Goal: Complete application form

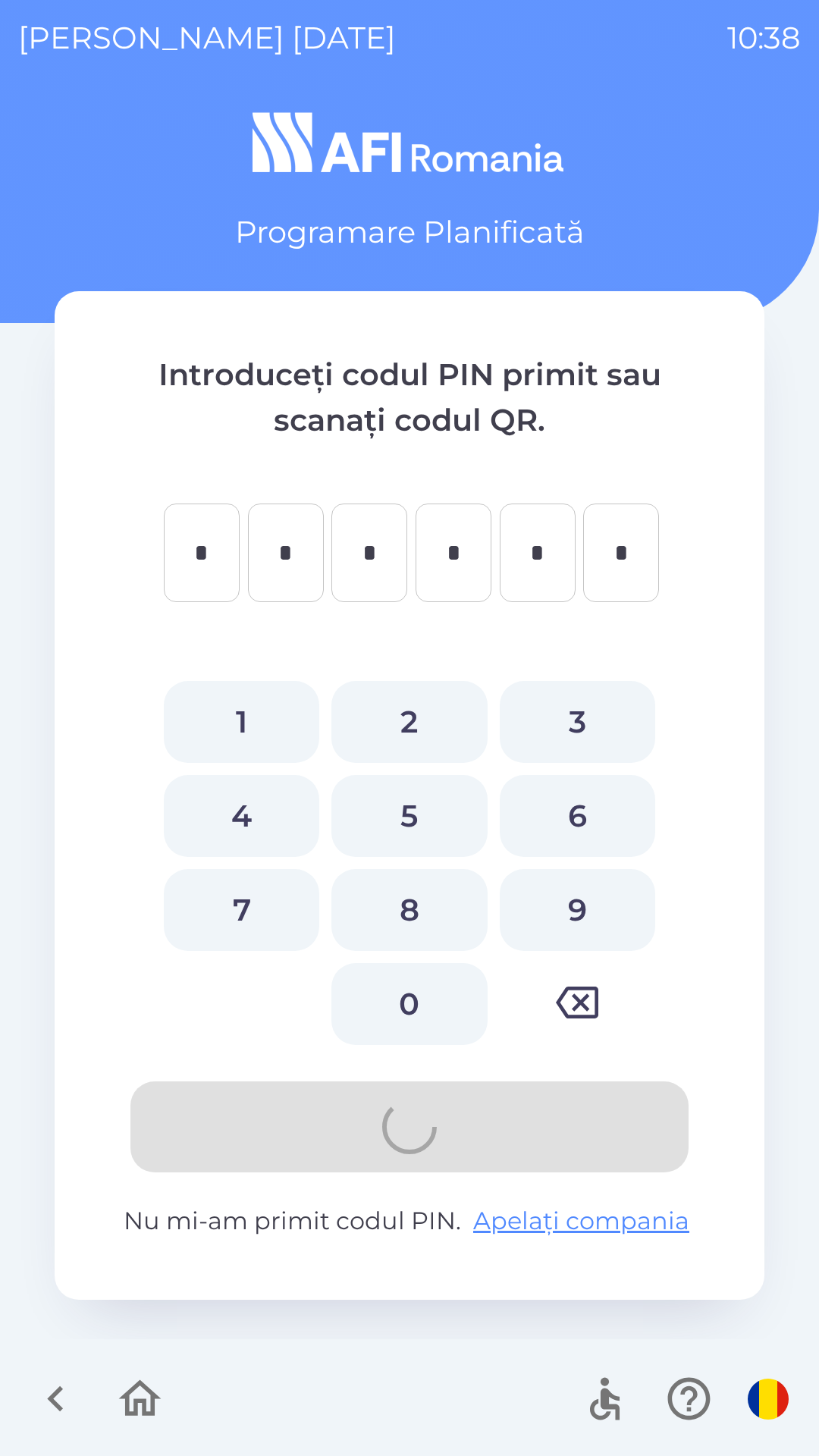
type input "*"
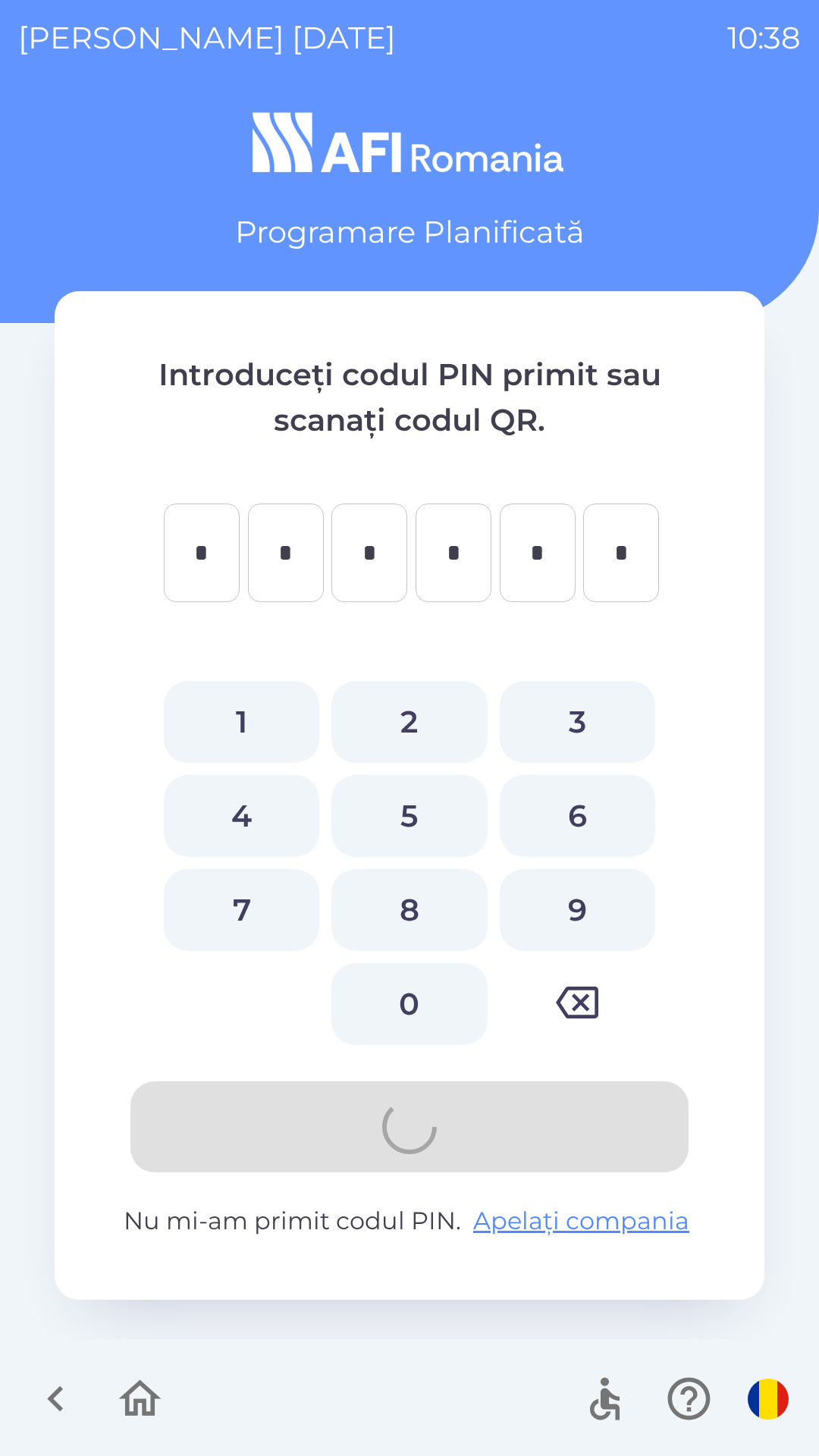
type input "*"
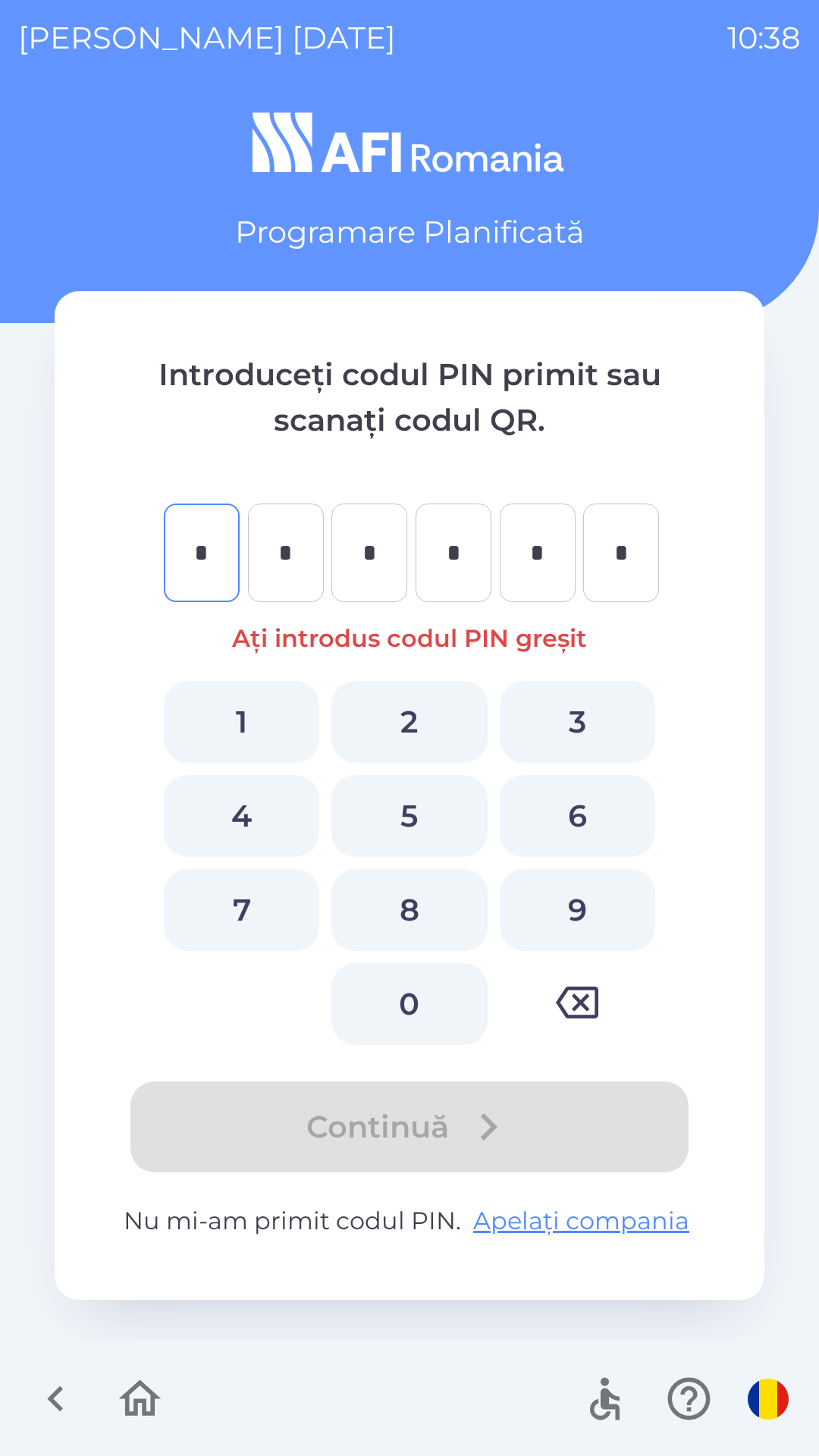
click at [132, 1407] on icon "button" at bounding box center [140, 1399] width 51 height 51
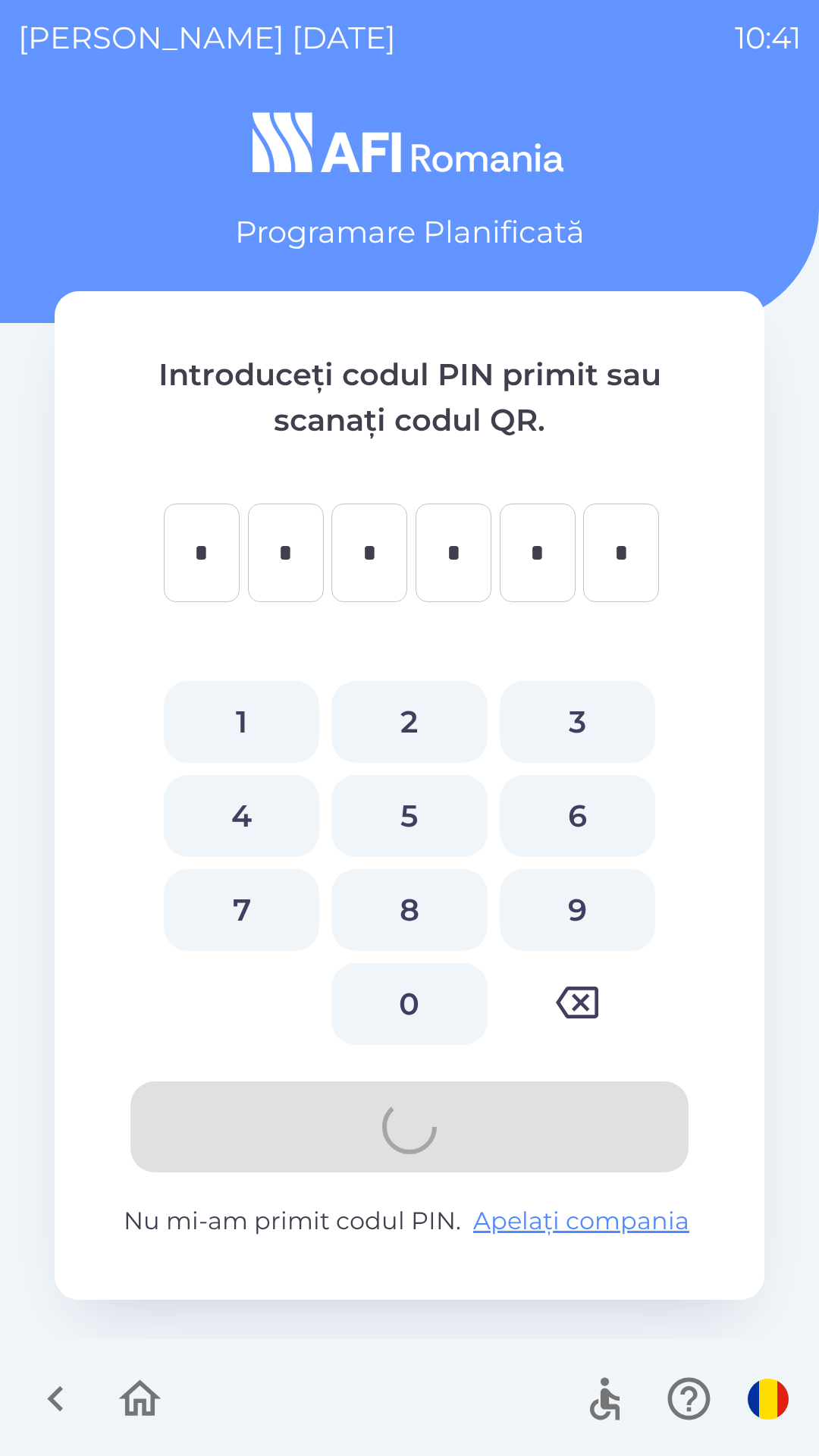
type input "*"
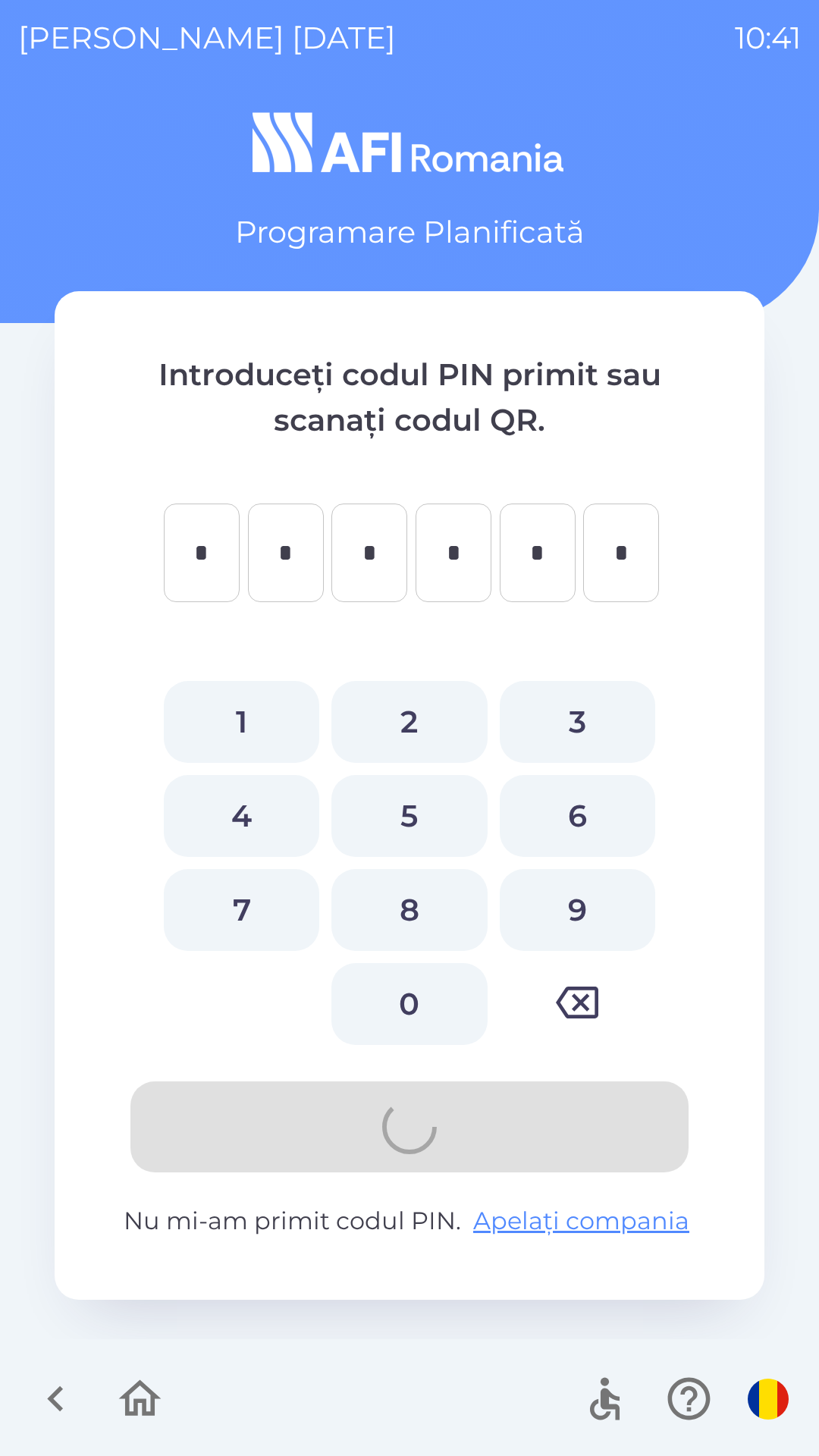
type input "*"
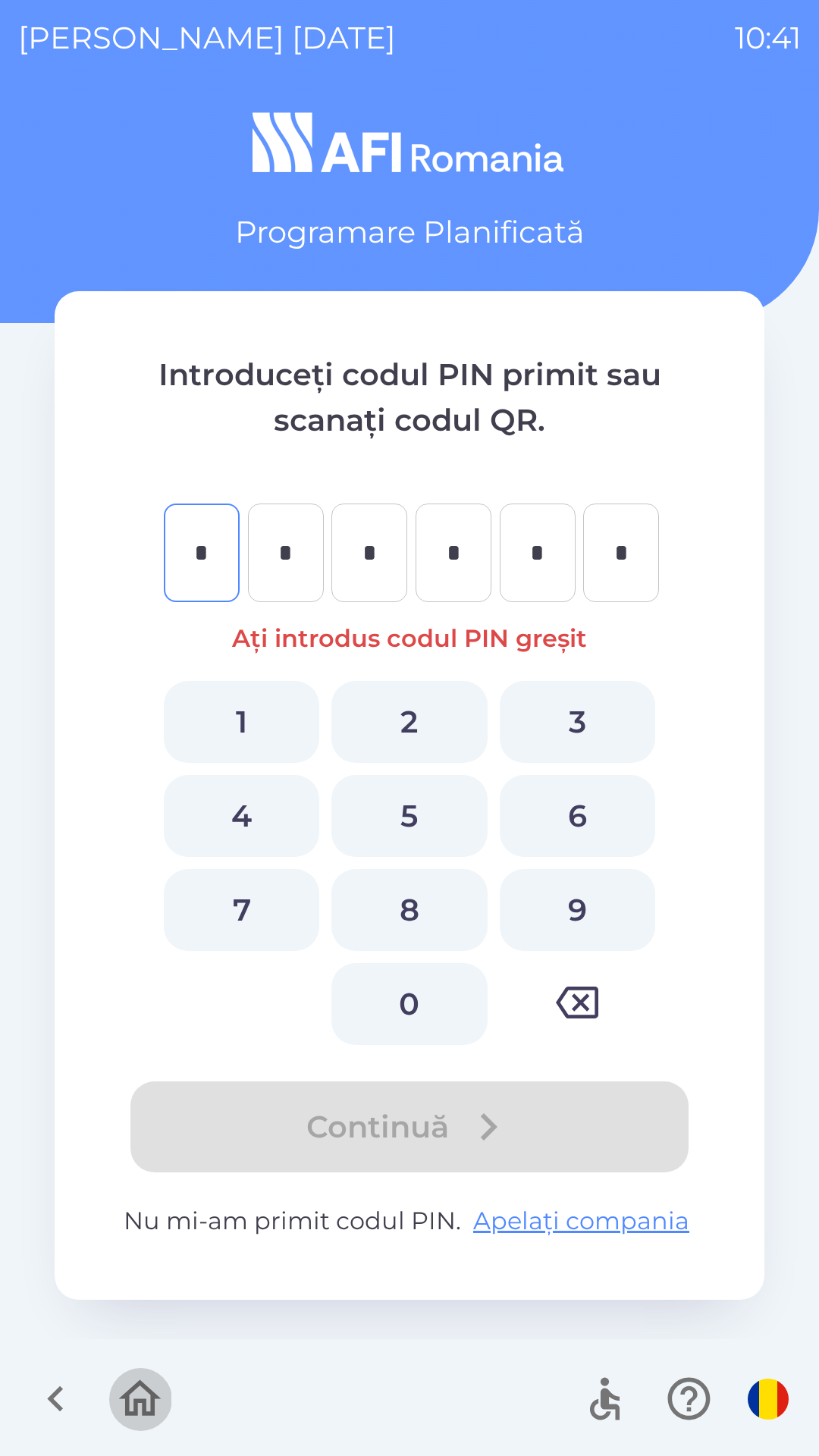
click at [154, 1394] on icon "button" at bounding box center [140, 1398] width 42 height 36
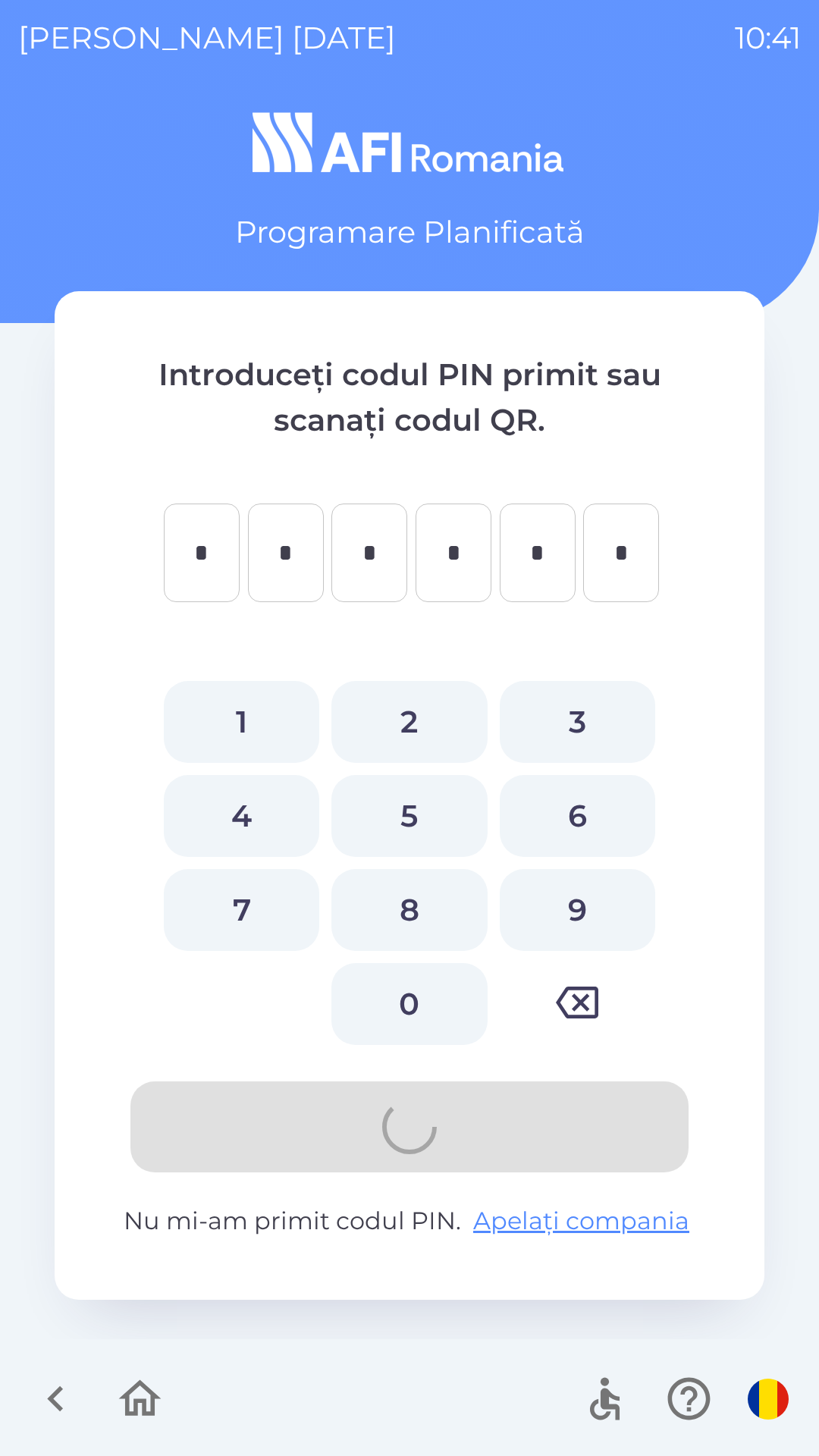
type input "*"
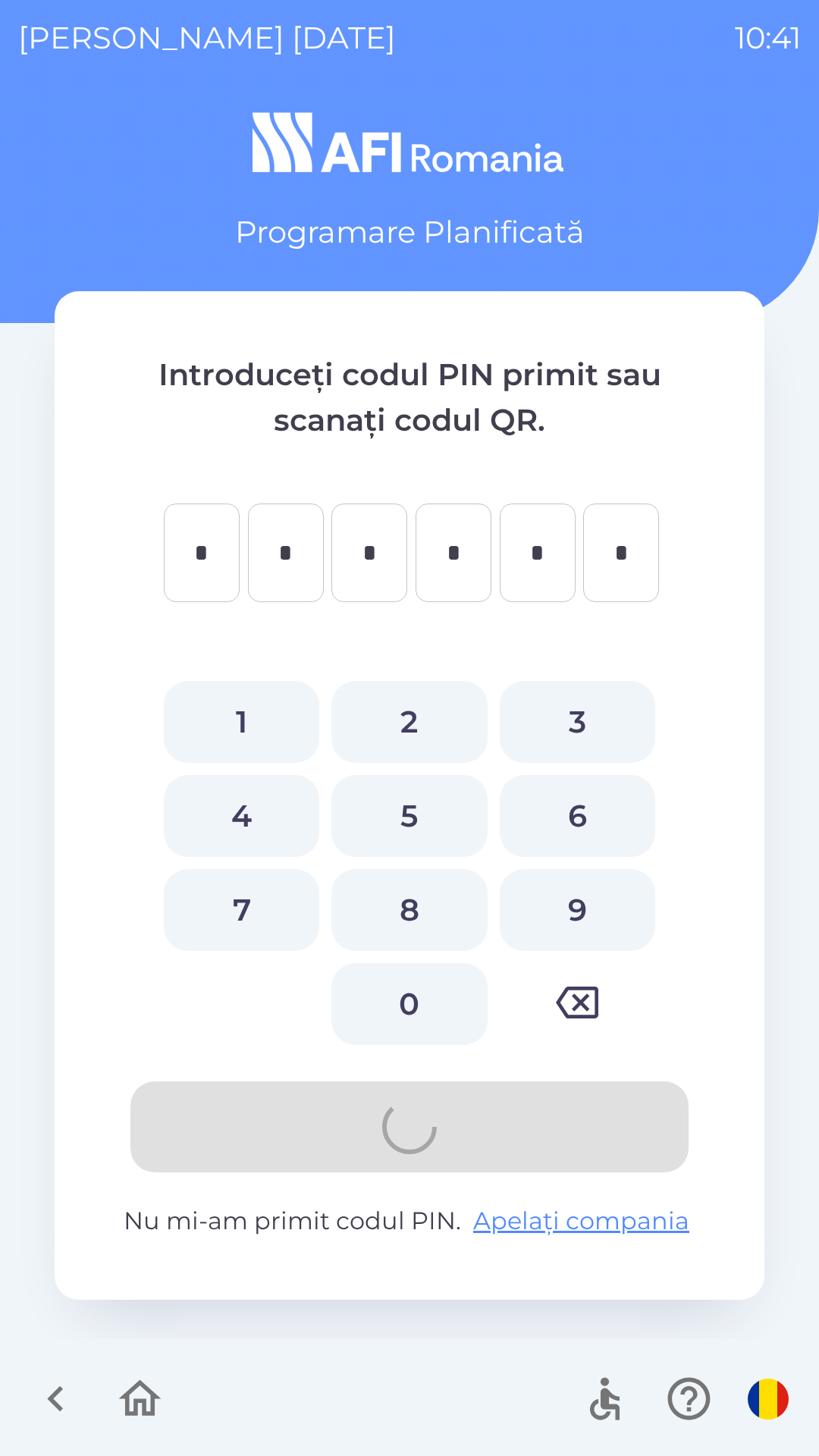
type input "*"
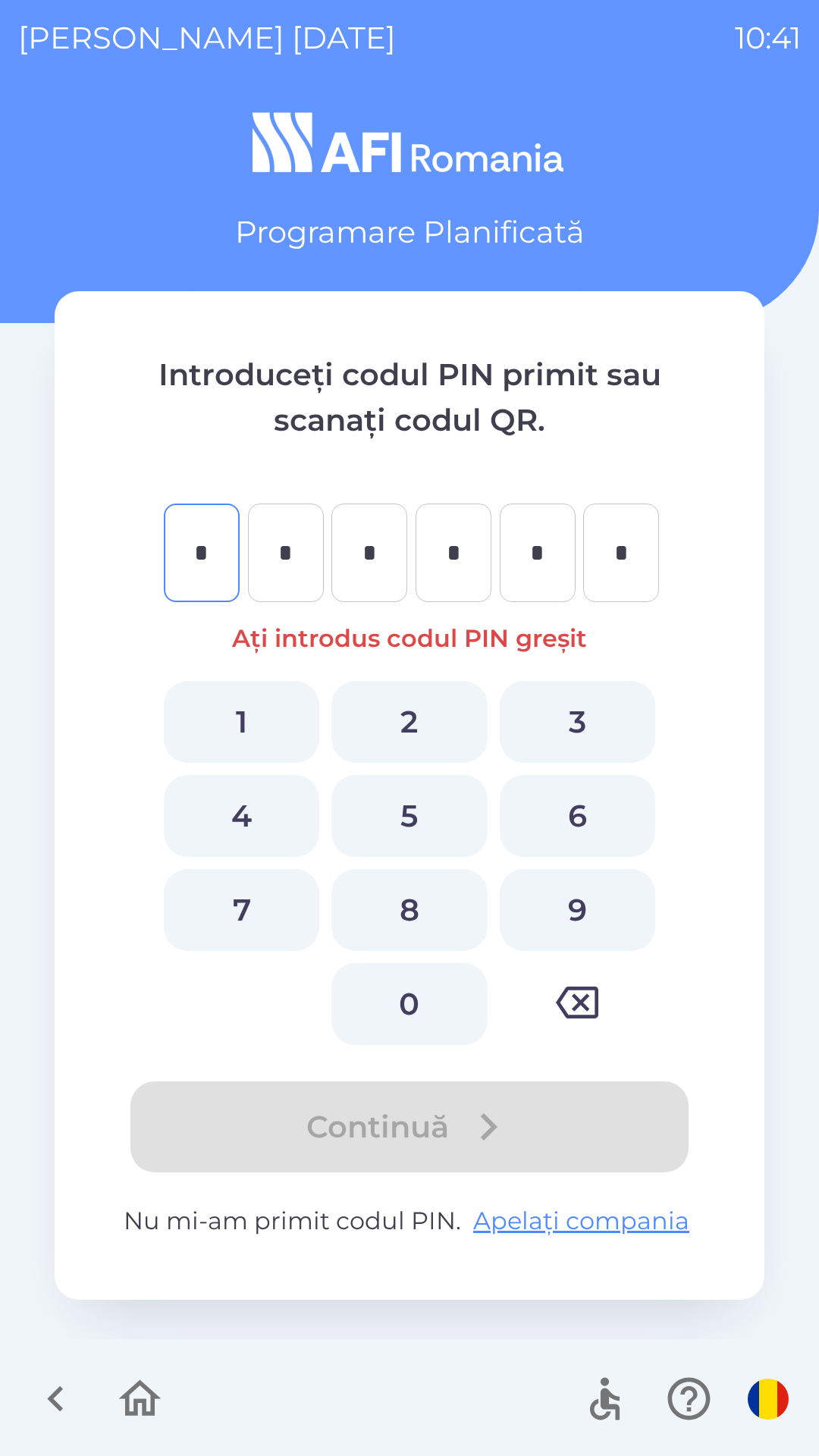
click at [137, 1409] on icon "button" at bounding box center [140, 1398] width 42 height 36
